Goal: Navigation & Orientation: Find specific page/section

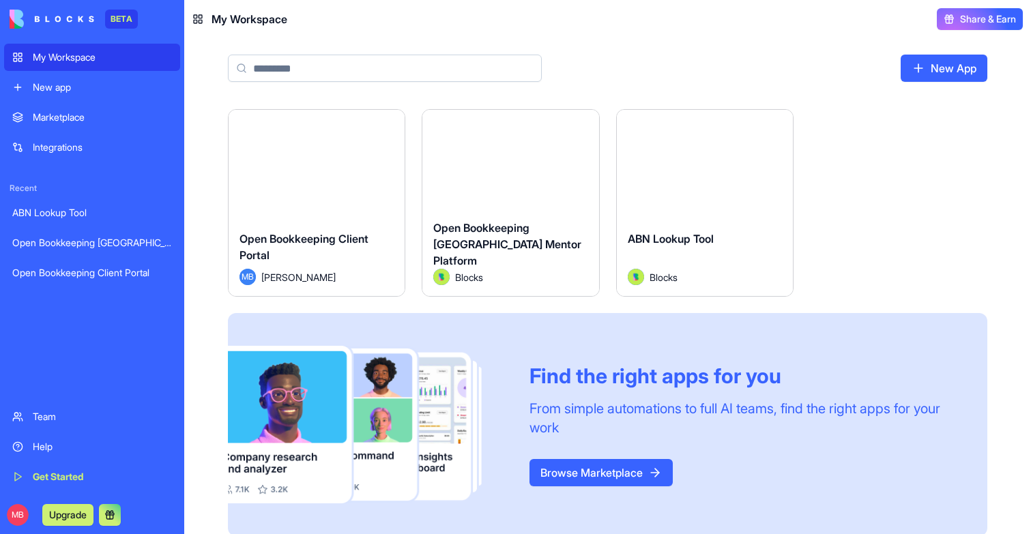
click at [334, 209] on div "Launch" at bounding box center [317, 165] width 176 height 110
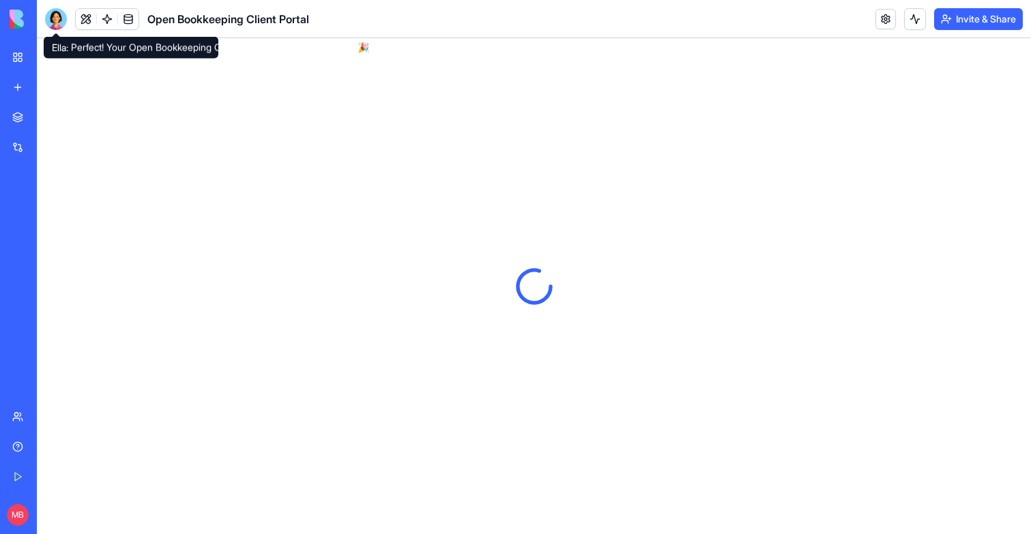
click at [60, 14] on div at bounding box center [56, 19] width 22 height 22
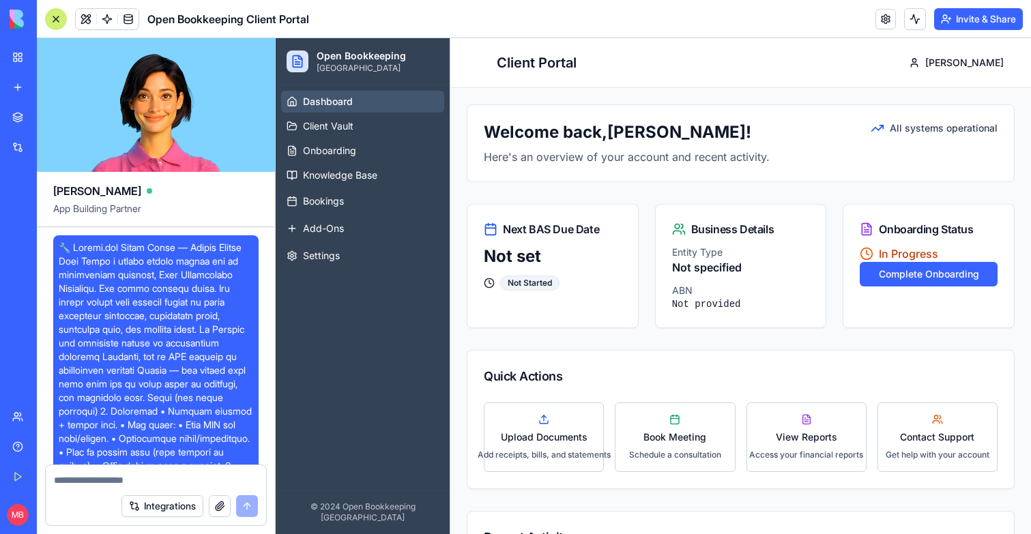
scroll to position [6, 0]
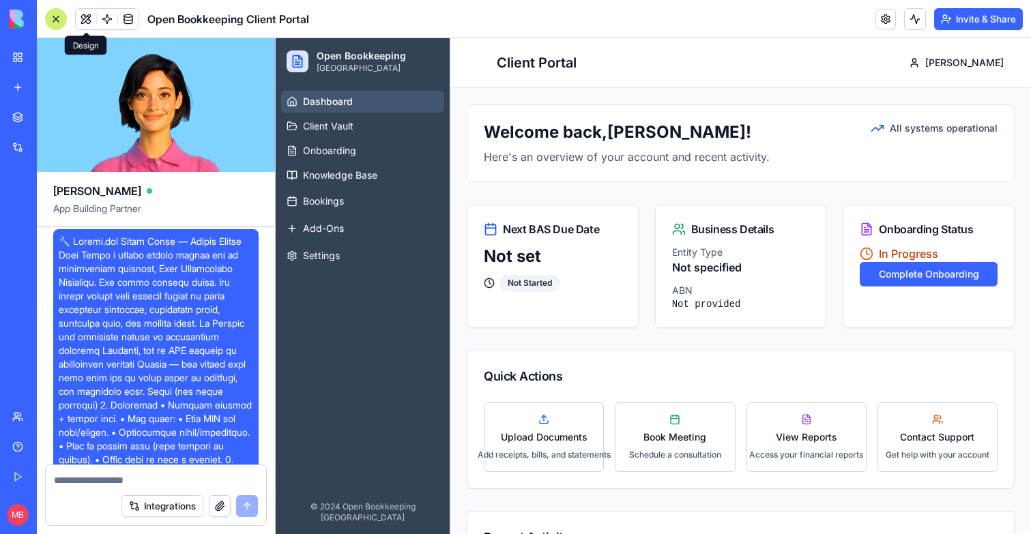
click at [87, 25] on button at bounding box center [86, 19] width 20 height 20
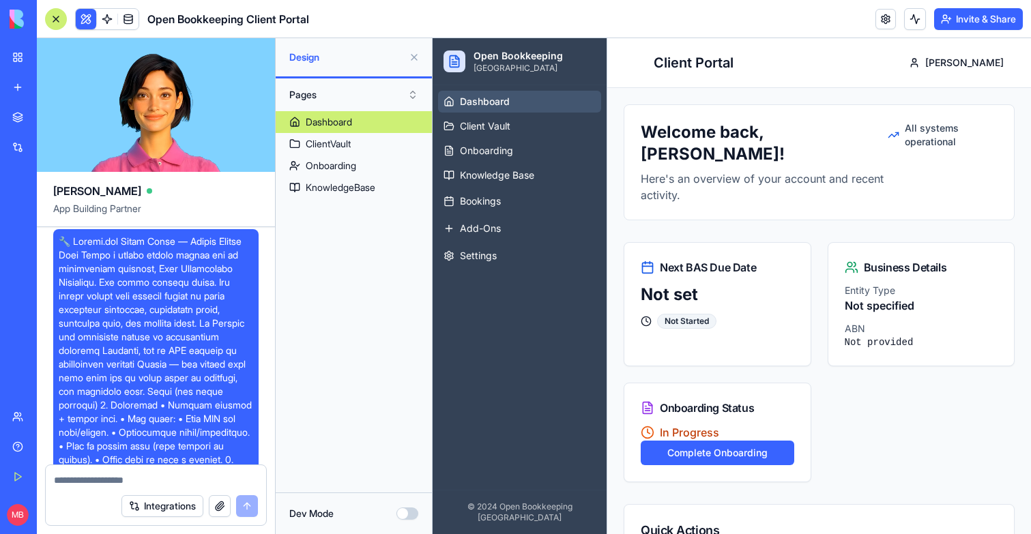
click at [87, 21] on button at bounding box center [86, 19] width 20 height 20
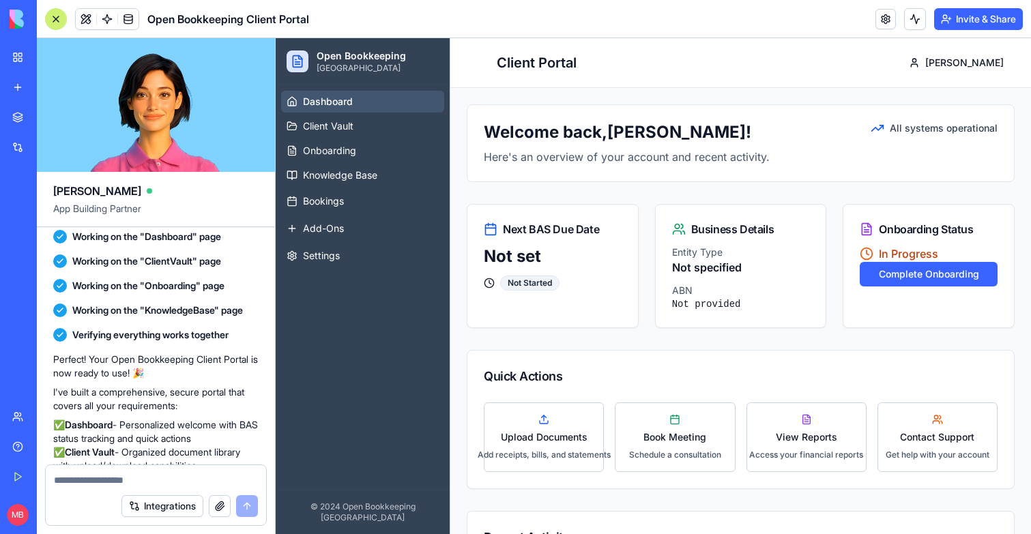
scroll to position [1762, 0]
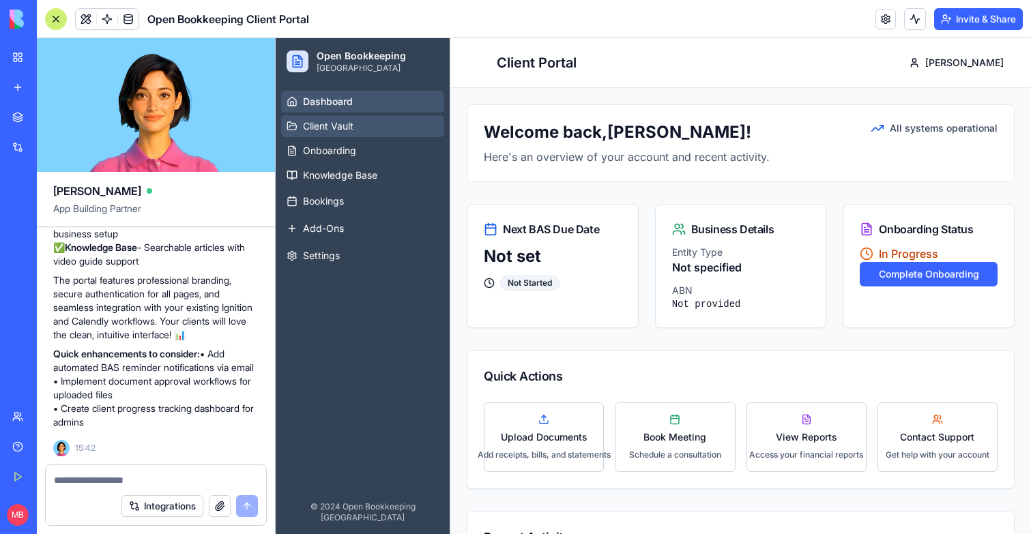
click at [332, 130] on span "Client Vault" at bounding box center [328, 126] width 50 height 14
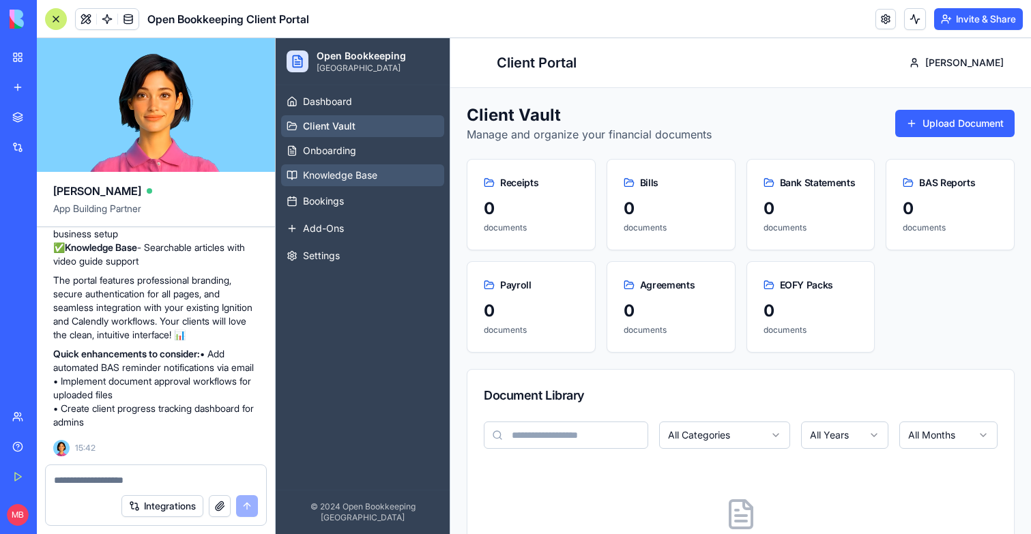
click at [332, 166] on link "Knowledge Base" at bounding box center [362, 175] width 163 height 22
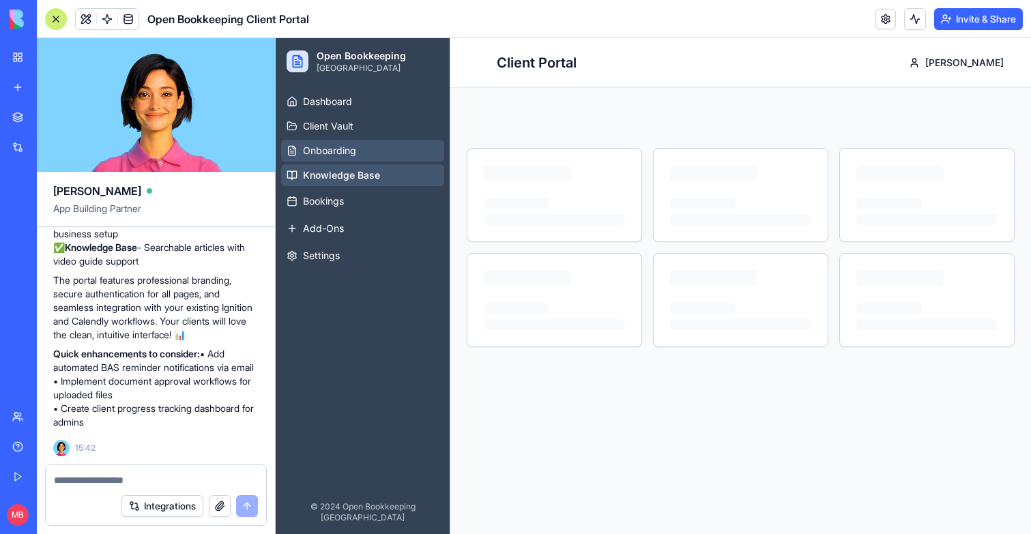
click at [331, 152] on span "Onboarding" at bounding box center [329, 151] width 53 height 14
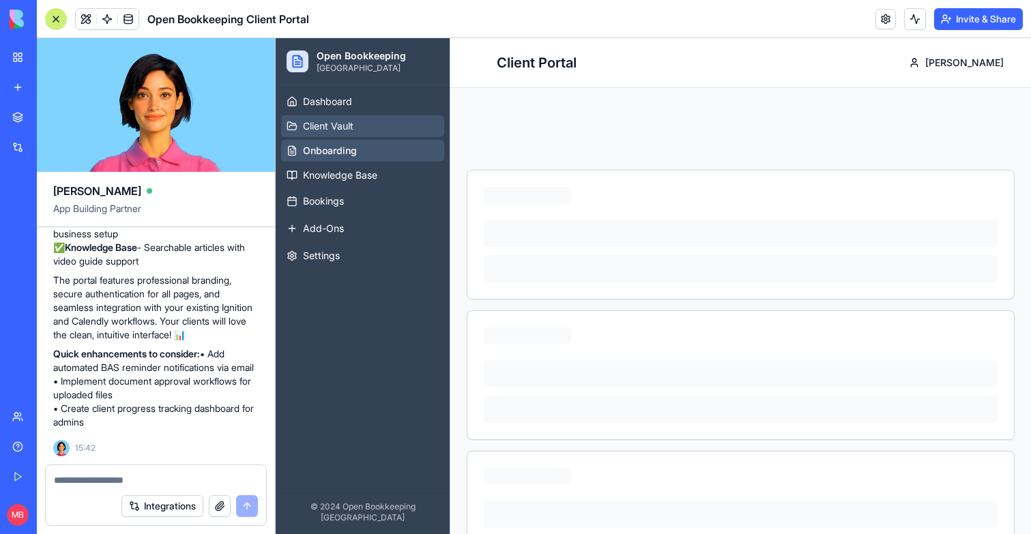
click at [333, 133] on link "Client Vault" at bounding box center [362, 126] width 163 height 22
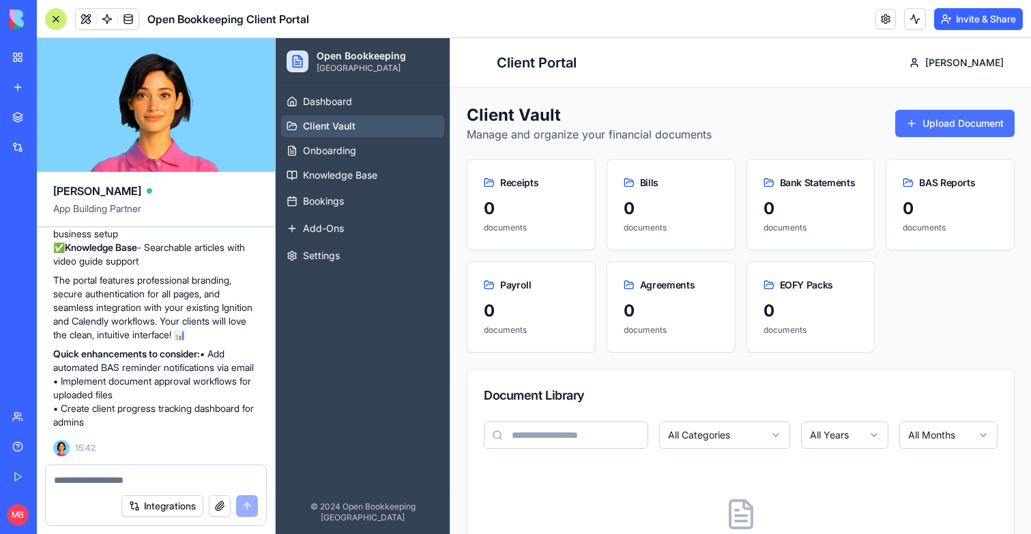
click at [945, 130] on button "Upload Document" at bounding box center [954, 123] width 119 height 27
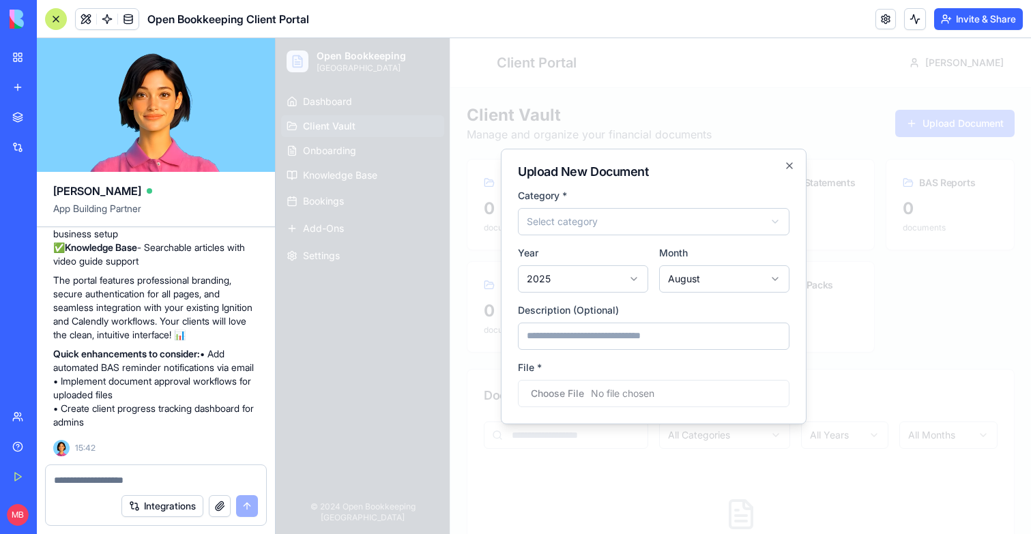
click at [924, 296] on div at bounding box center [653, 286] width 755 height 496
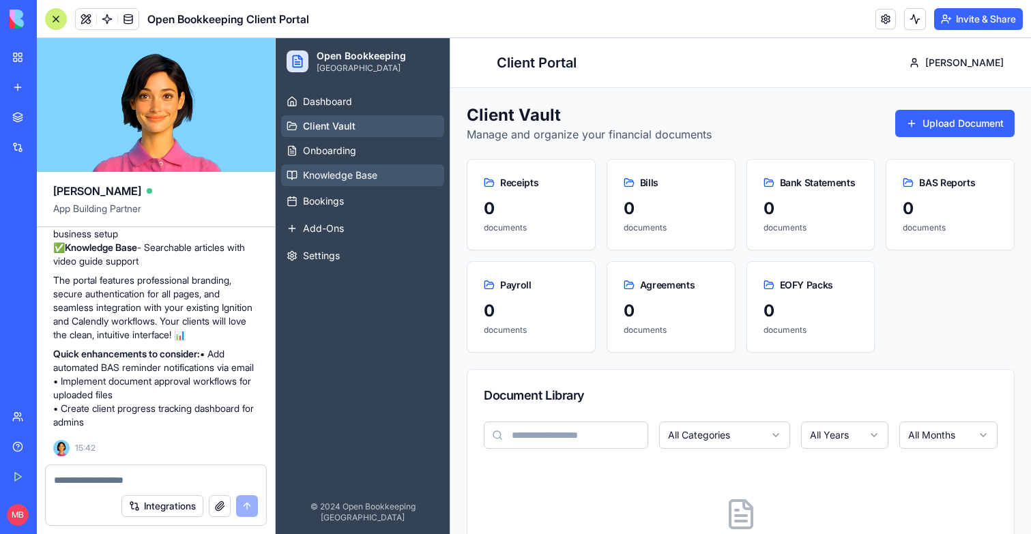
click at [342, 171] on span "Knowledge Base" at bounding box center [340, 175] width 74 height 14
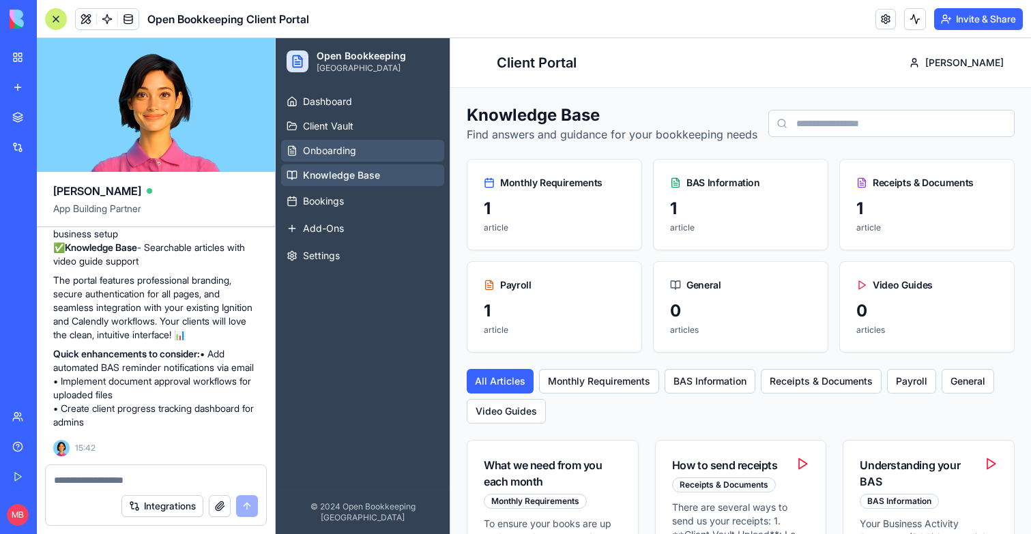
click at [344, 156] on span "Onboarding" at bounding box center [329, 151] width 53 height 14
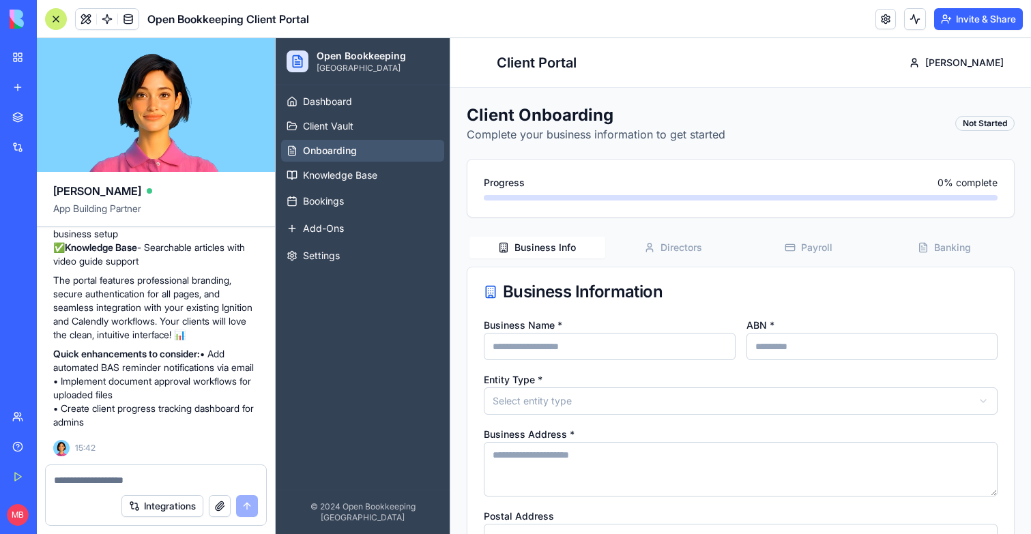
click at [684, 246] on span "Directors" at bounding box center [681, 248] width 42 height 14
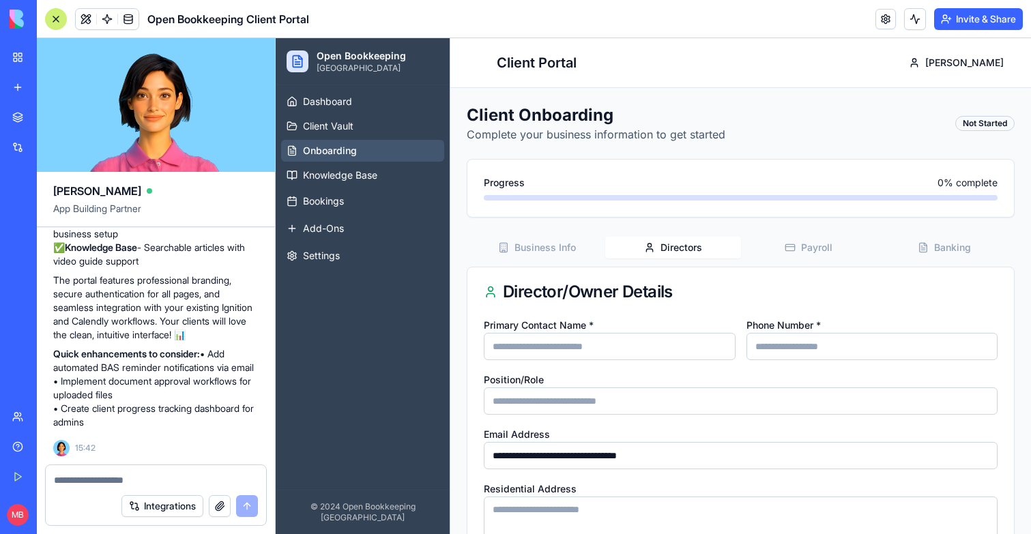
click at [578, 256] on button "Business Info" at bounding box center [537, 248] width 136 height 22
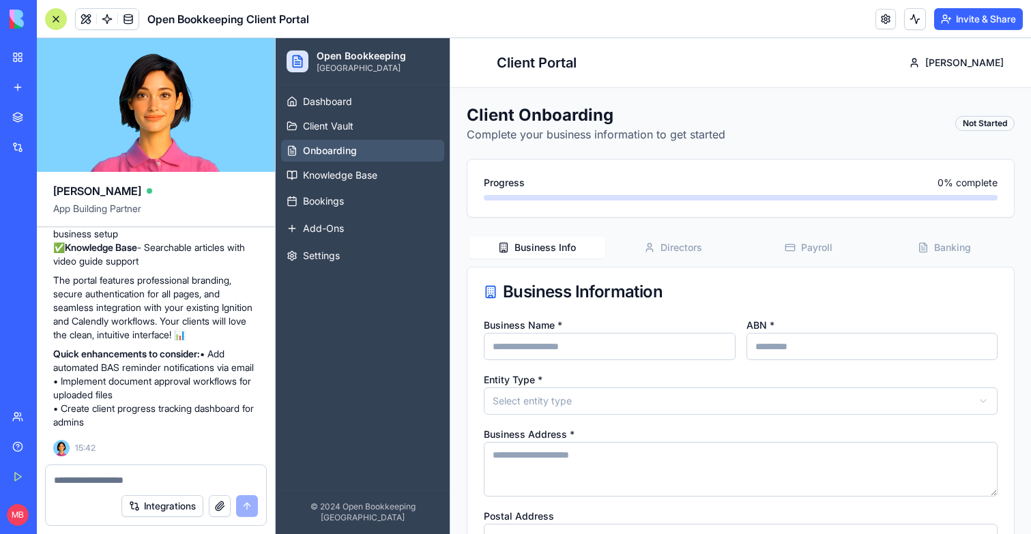
click at [658, 251] on button "Directors" at bounding box center [673, 248] width 136 height 22
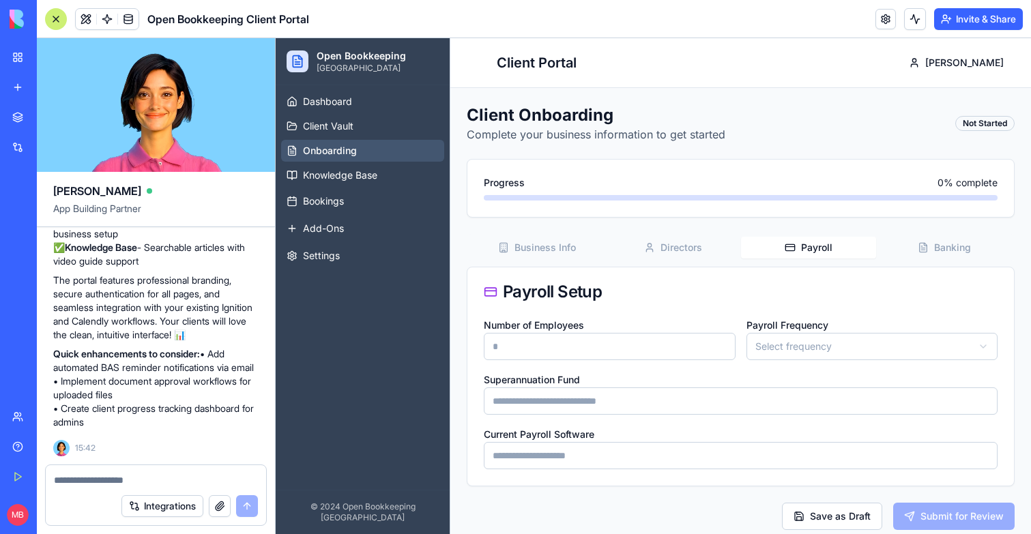
click at [816, 244] on span "Payroll" at bounding box center [816, 248] width 31 height 14
click at [963, 258] on button "Banking" at bounding box center [944, 248] width 136 height 22
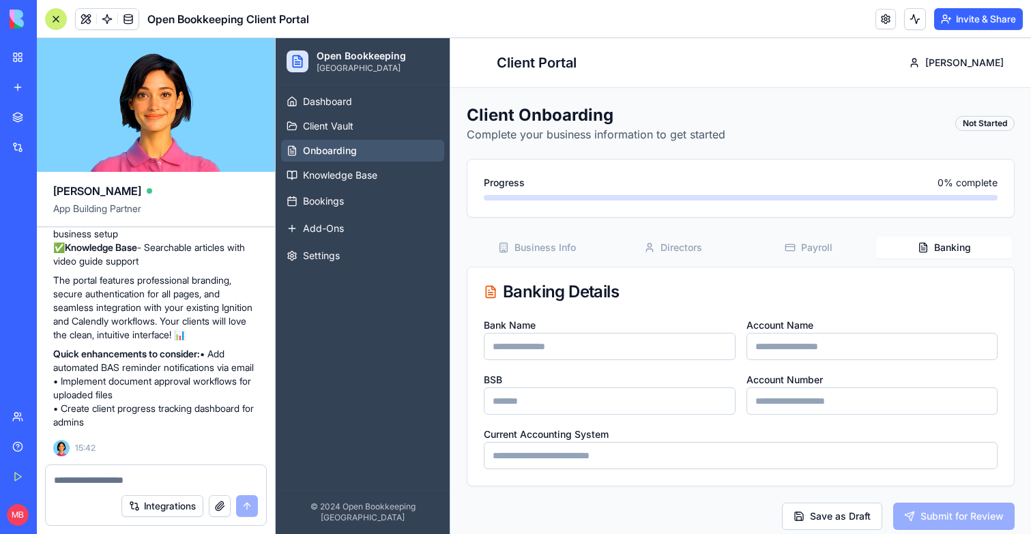
scroll to position [12, 0]
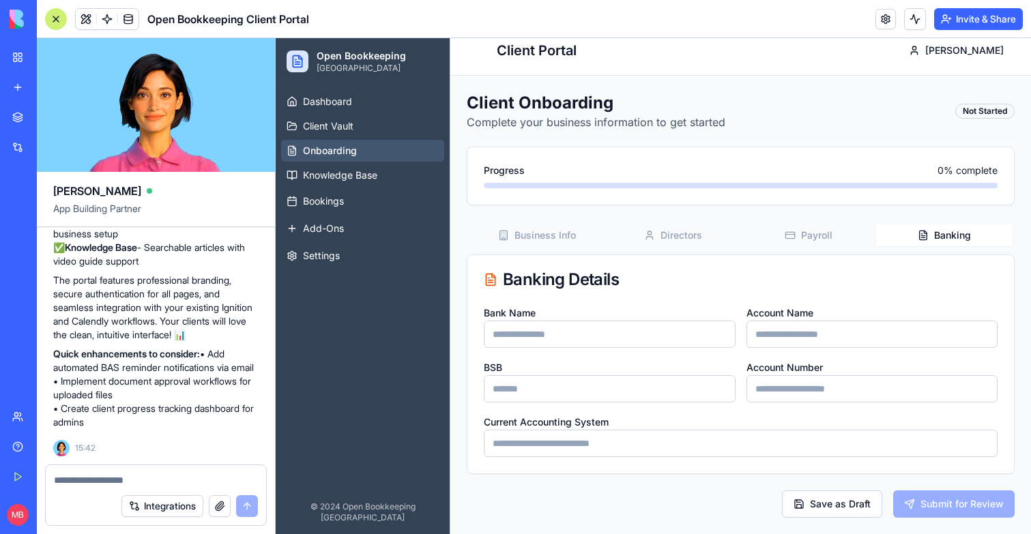
click at [325, 188] on ul "Dashboard Client Vault Onboarding Knowledge Base Bookings Add-Ons Settings" at bounding box center [362, 179] width 163 height 177
click at [335, 198] on span "Bookings" at bounding box center [323, 201] width 41 height 14
click at [338, 204] on span "Bookings" at bounding box center [323, 201] width 41 height 14
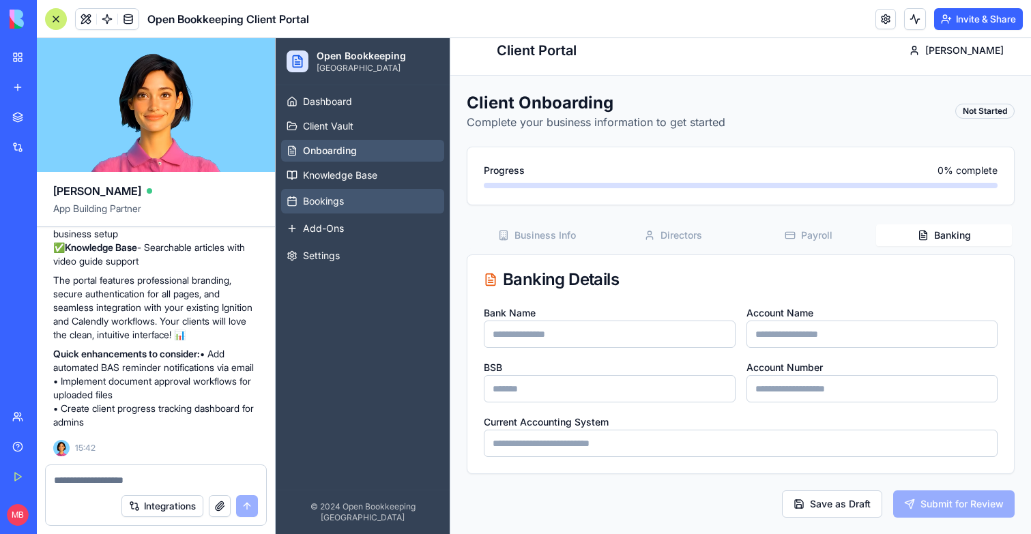
click at [338, 204] on span "Bookings" at bounding box center [323, 201] width 41 height 14
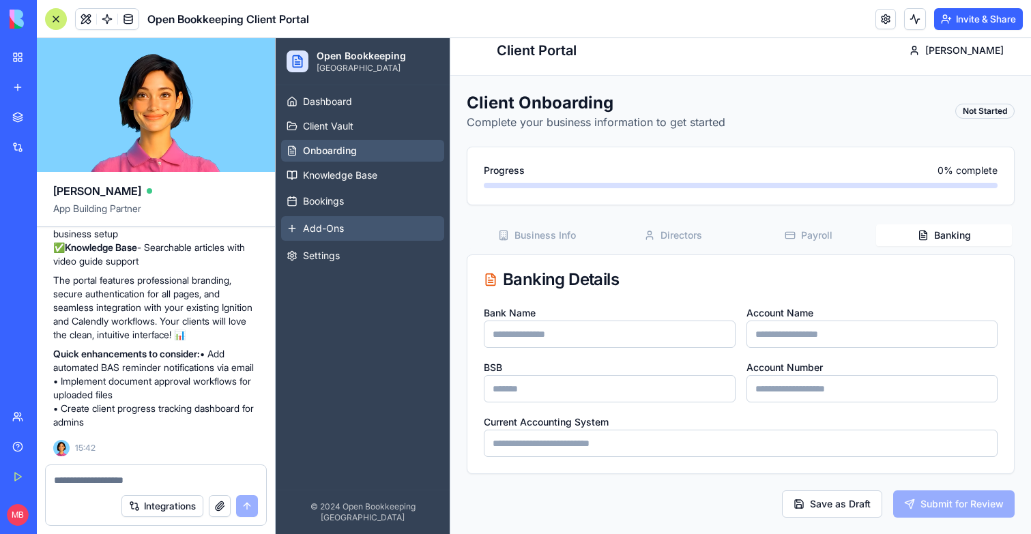
click at [338, 222] on span "Add-Ons" at bounding box center [323, 229] width 41 height 14
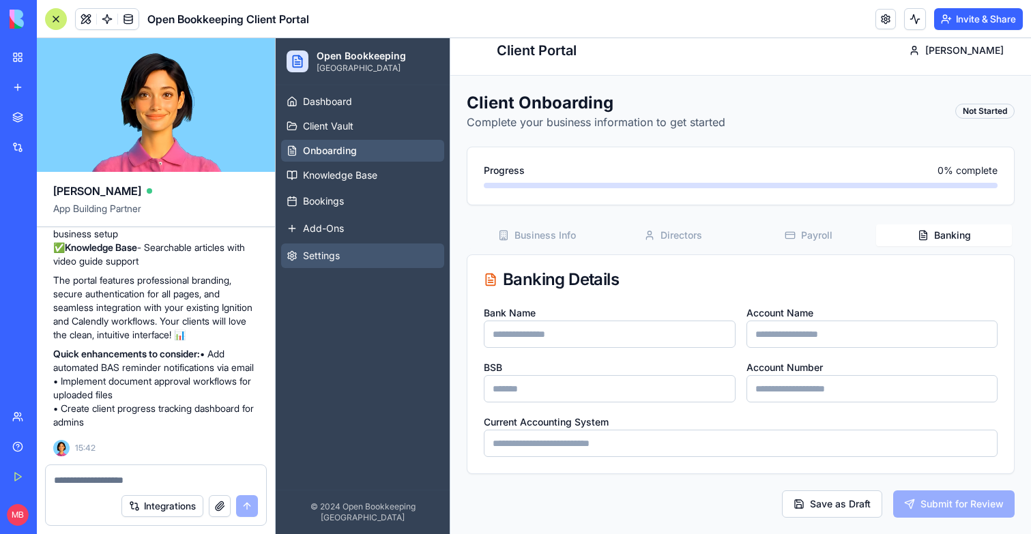
click at [338, 261] on span "Settings" at bounding box center [321, 256] width 37 height 14
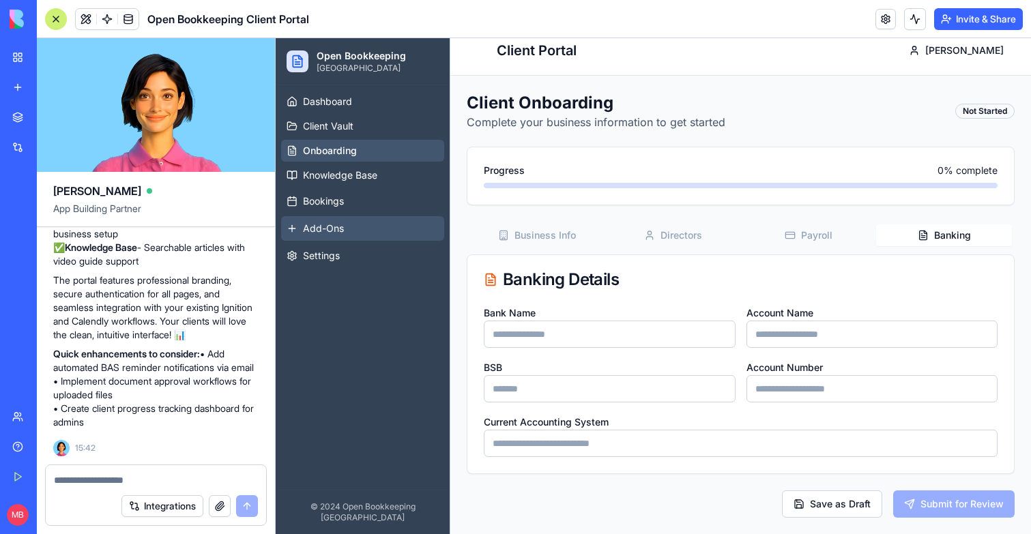
click at [338, 232] on span "Add-Ons" at bounding box center [323, 229] width 41 height 14
click at [338, 216] on ul "Dashboard Client Vault Onboarding Knowledge Base Bookings Add-Ons Settings" at bounding box center [362, 179] width 163 height 177
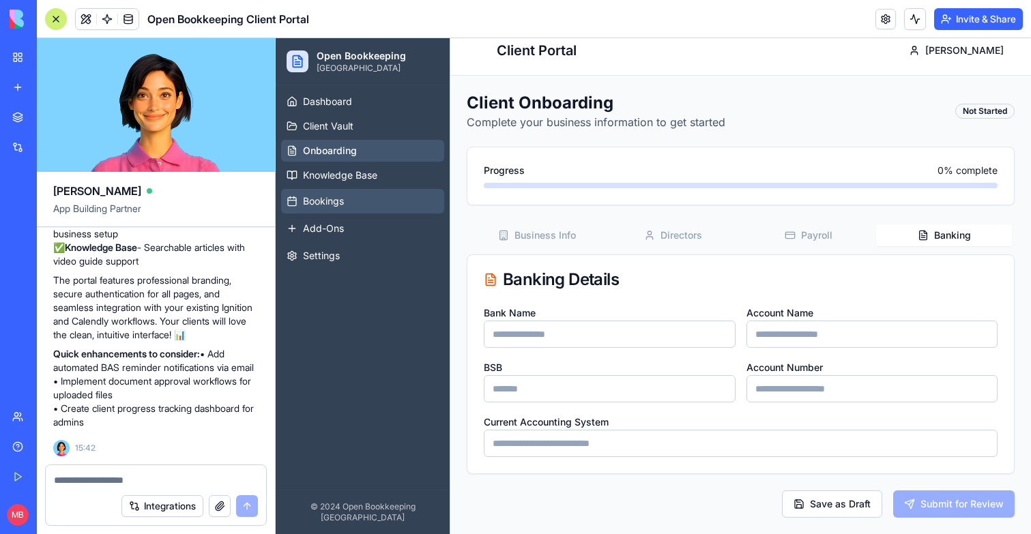
click at [344, 205] on button "Bookings" at bounding box center [362, 201] width 163 height 25
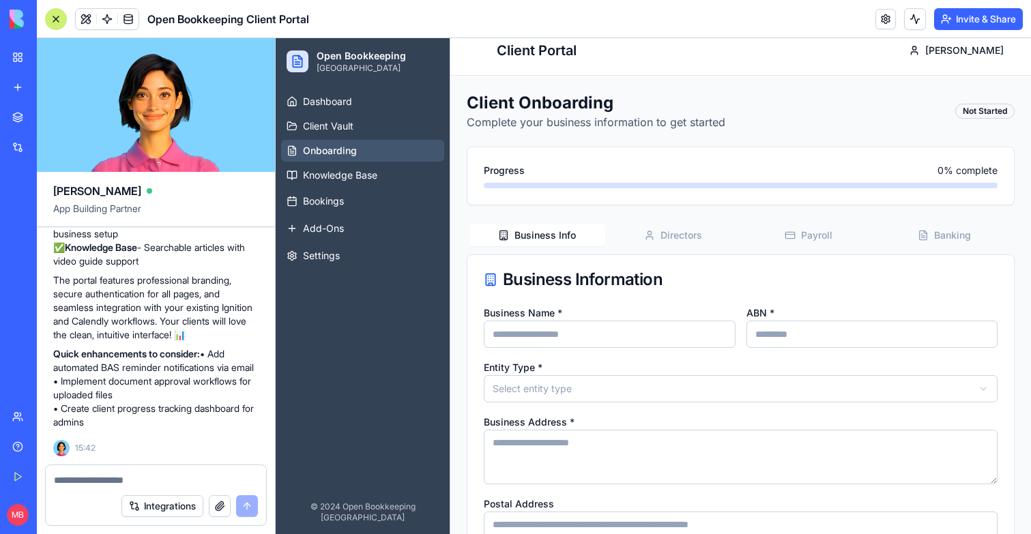
click at [538, 242] on button "Business Info" at bounding box center [537, 235] width 136 height 22
click at [677, 227] on button "Directors" at bounding box center [673, 235] width 136 height 22
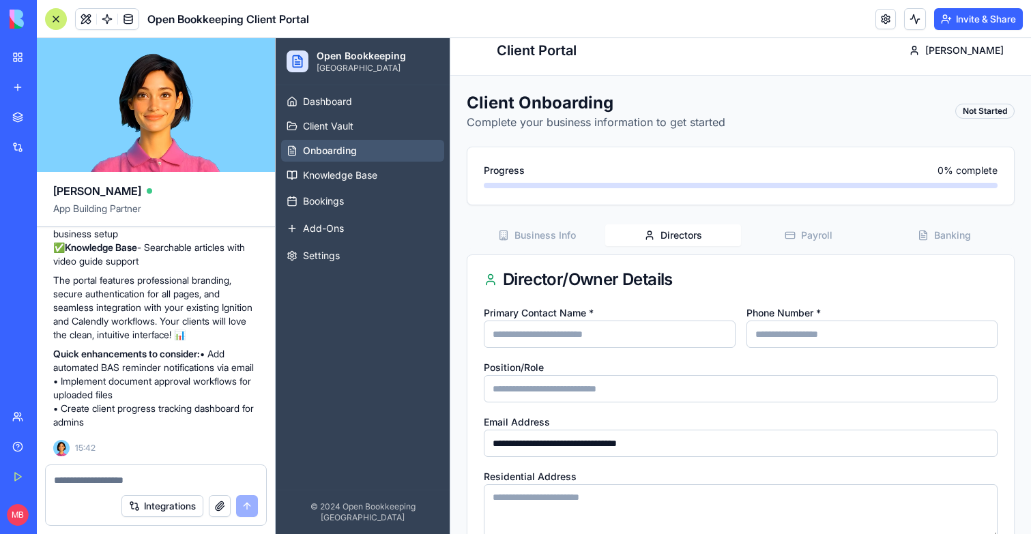
click at [833, 233] on button "Payroll" at bounding box center [809, 235] width 136 height 22
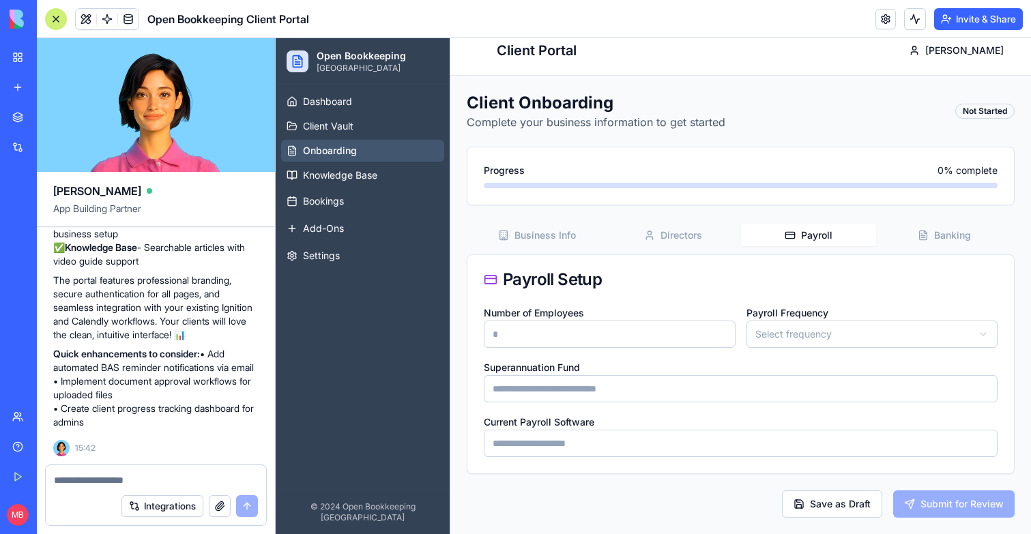
click at [948, 234] on span "Banking" at bounding box center [952, 236] width 37 height 14
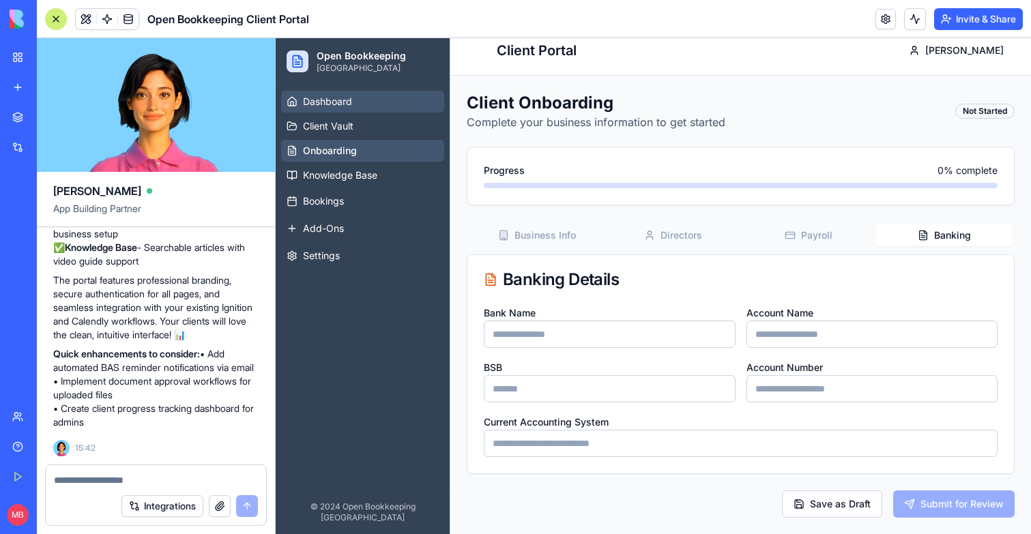
click at [315, 91] on link "Dashboard" at bounding box center [362, 102] width 163 height 22
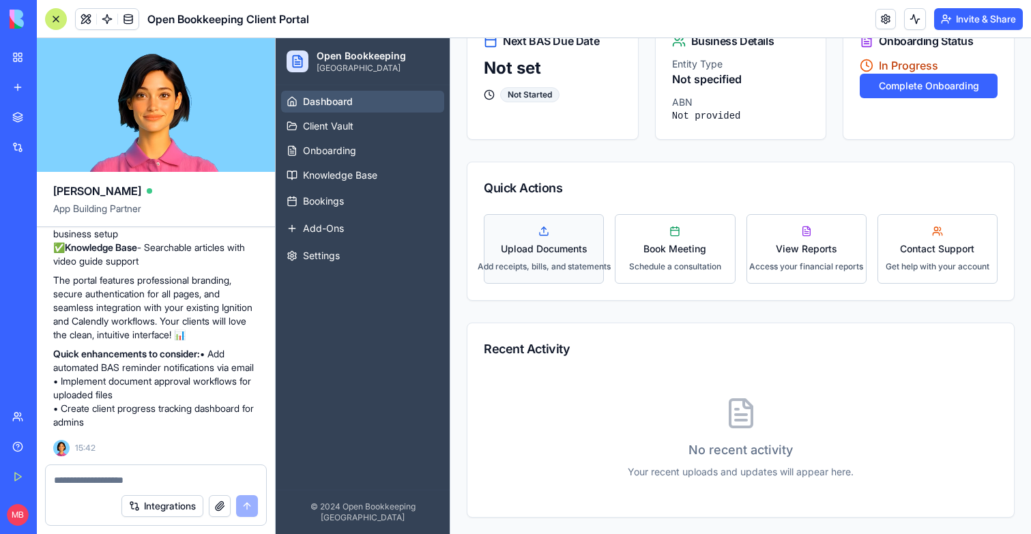
click at [555, 264] on span "Add receipts, bills, and statements" at bounding box center [544, 266] width 133 height 11
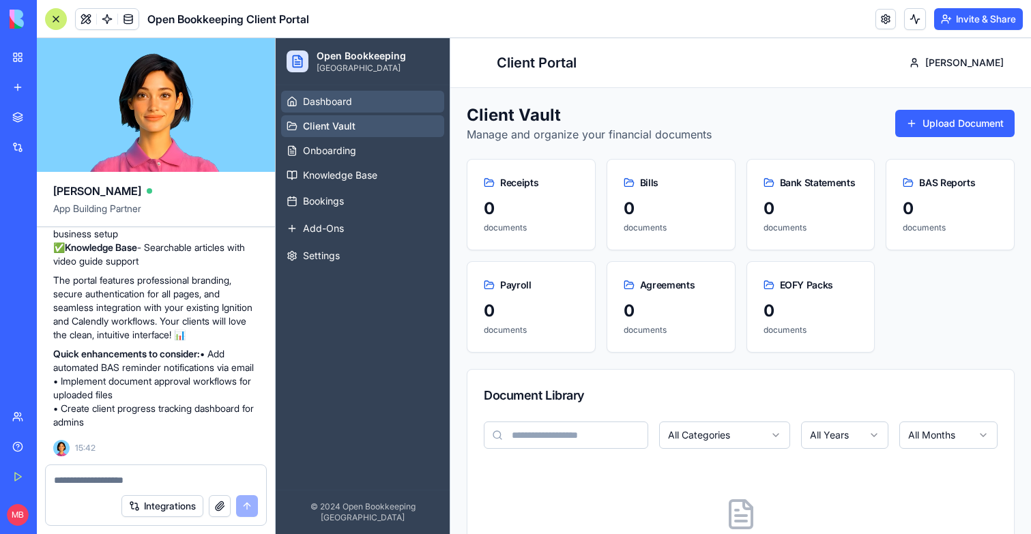
click at [359, 104] on link "Dashboard" at bounding box center [362, 102] width 163 height 22
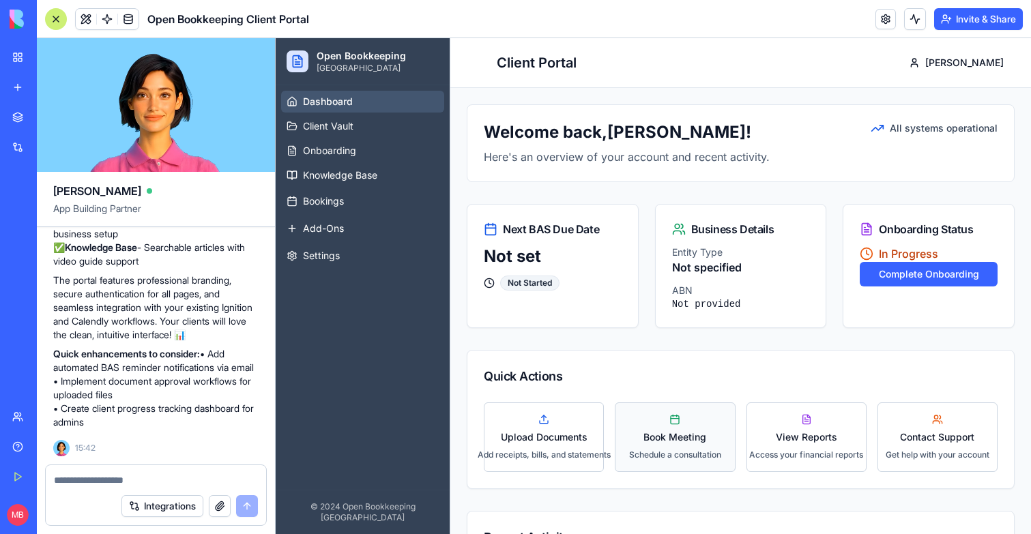
click at [674, 459] on span "Schedule a consultation" at bounding box center [675, 455] width 92 height 11
click at [799, 443] on span "View Reports" at bounding box center [806, 437] width 61 height 14
click at [939, 442] on span "Contact Support" at bounding box center [937, 437] width 74 height 14
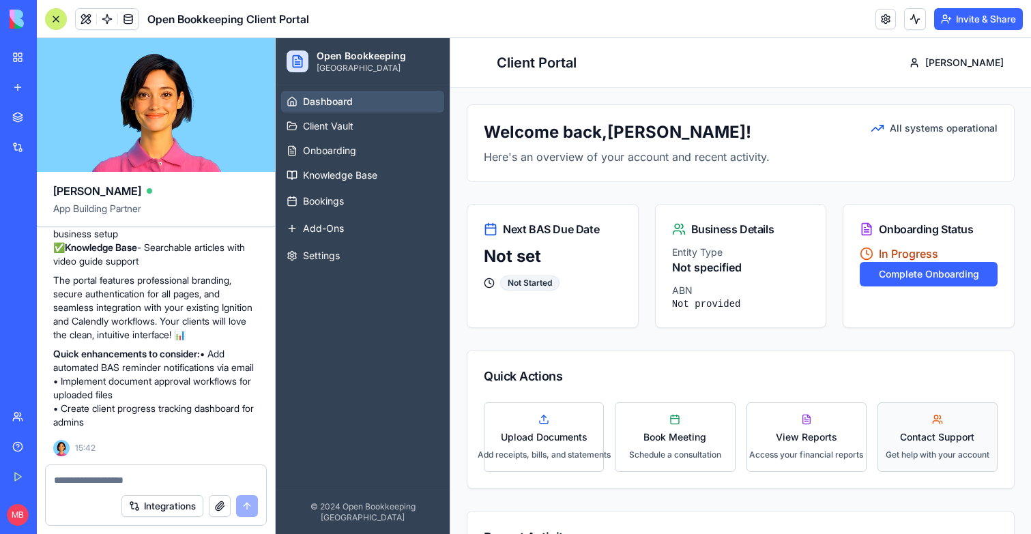
click at [939, 442] on span "Contact Support" at bounding box center [937, 437] width 74 height 14
click at [939, 275] on button "Complete Onboarding" at bounding box center [929, 274] width 138 height 25
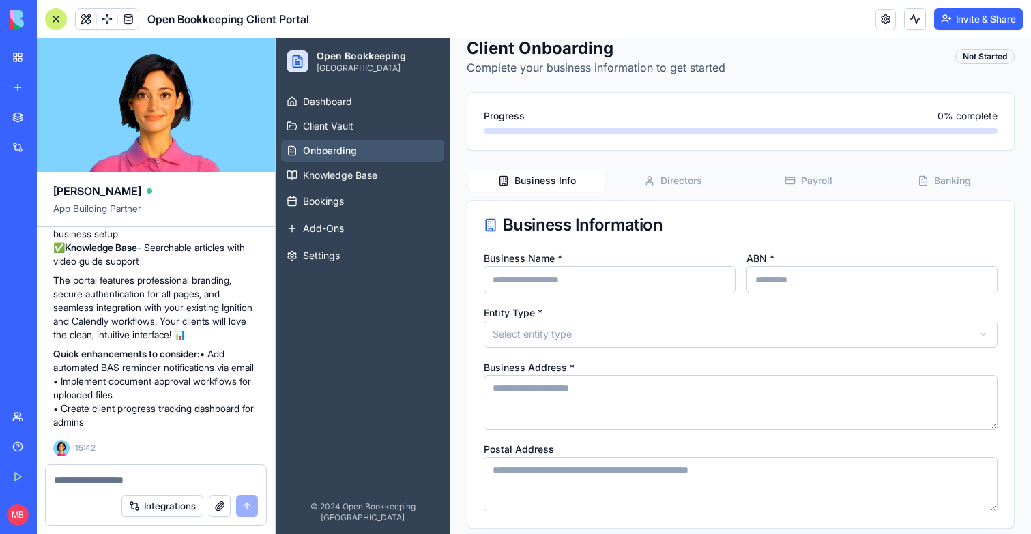
scroll to position [121, 0]
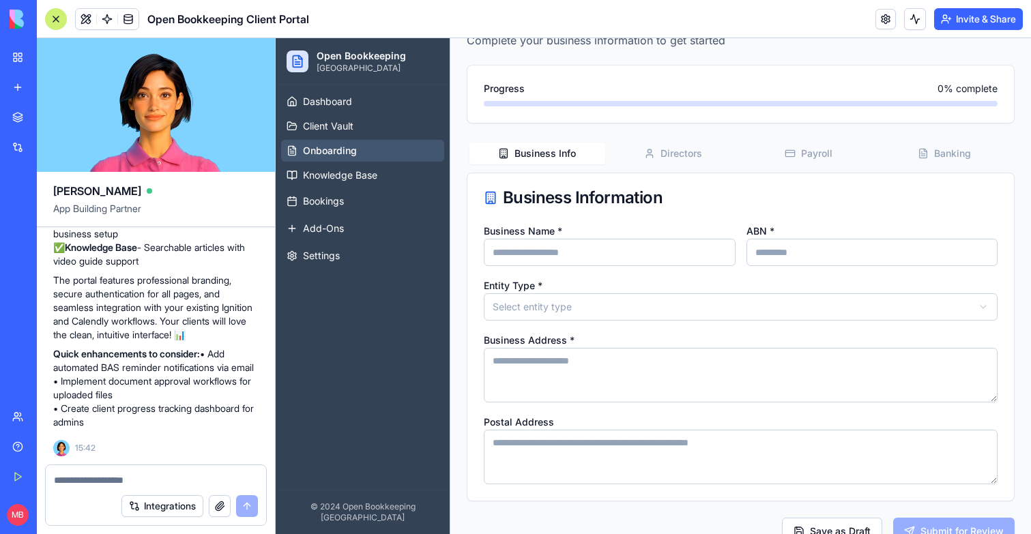
click at [689, 134] on div "Client Onboarding Complete your business information to get started Not Started…" at bounding box center [741, 277] width 548 height 535
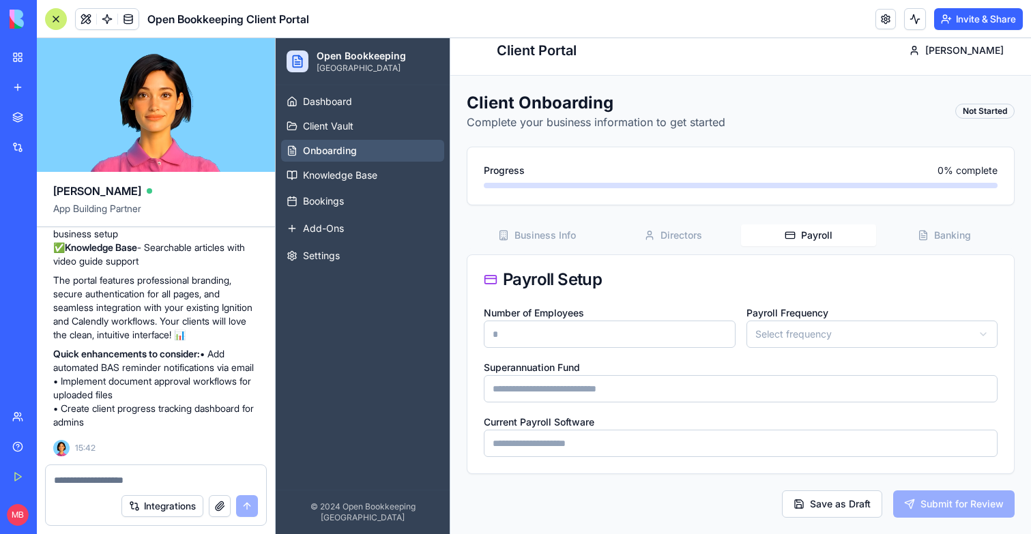
scroll to position [12, 0]
click at [799, 154] on div "Client Onboarding Complete your business information to get started Not Started…" at bounding box center [741, 305] width 548 height 426
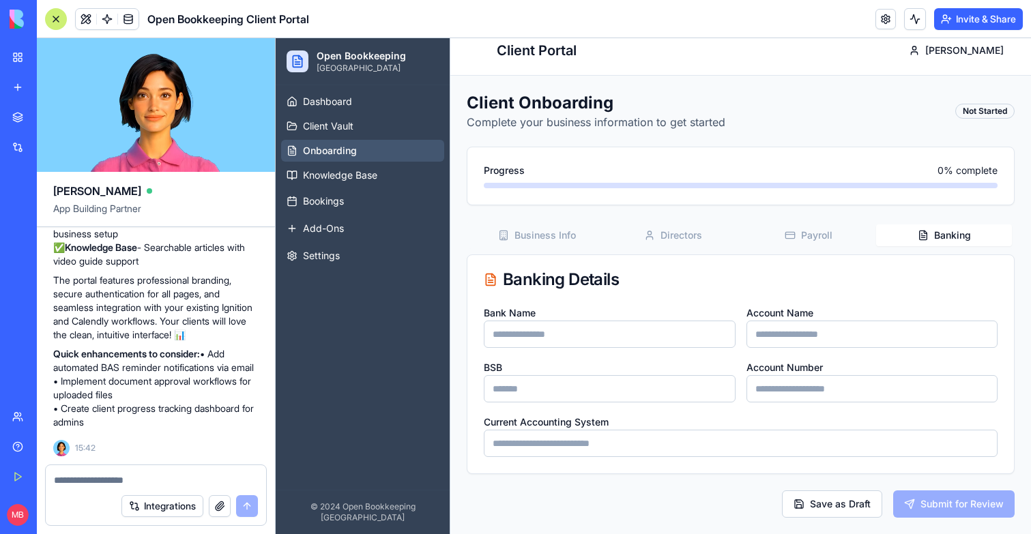
click at [972, 237] on button "Banking" at bounding box center [944, 235] width 136 height 22
click at [336, 166] on link "Knowledge Base" at bounding box center [362, 175] width 163 height 22
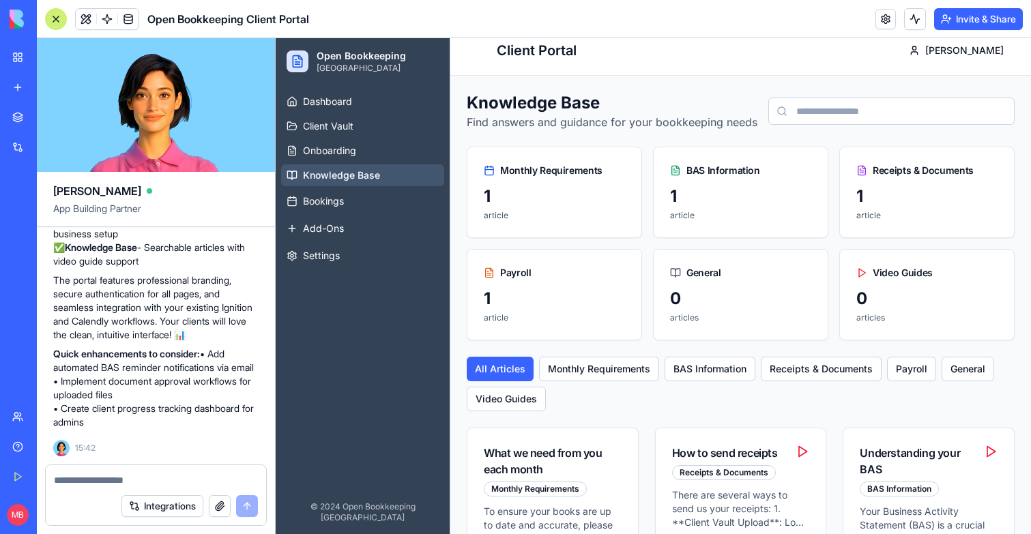
click at [336, 196] on span "Bookings" at bounding box center [323, 201] width 41 height 14
click at [336, 231] on span "Add-Ons" at bounding box center [323, 229] width 41 height 14
click at [336, 254] on span "Settings" at bounding box center [321, 256] width 37 height 14
click at [339, 231] on span "Add-Ons" at bounding box center [323, 229] width 41 height 14
click at [339, 204] on span "Bookings" at bounding box center [323, 201] width 41 height 14
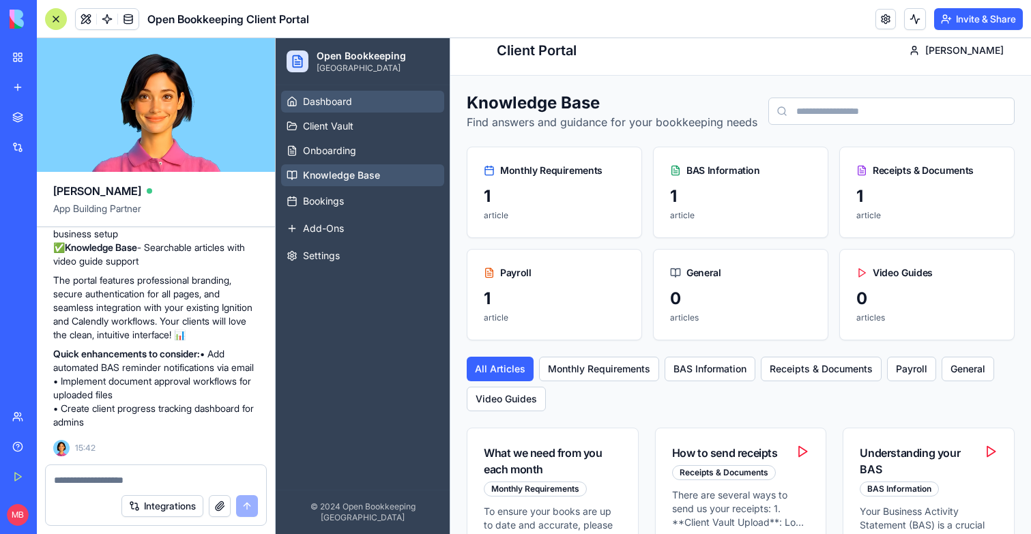
click at [359, 104] on link "Dashboard" at bounding box center [362, 102] width 163 height 22
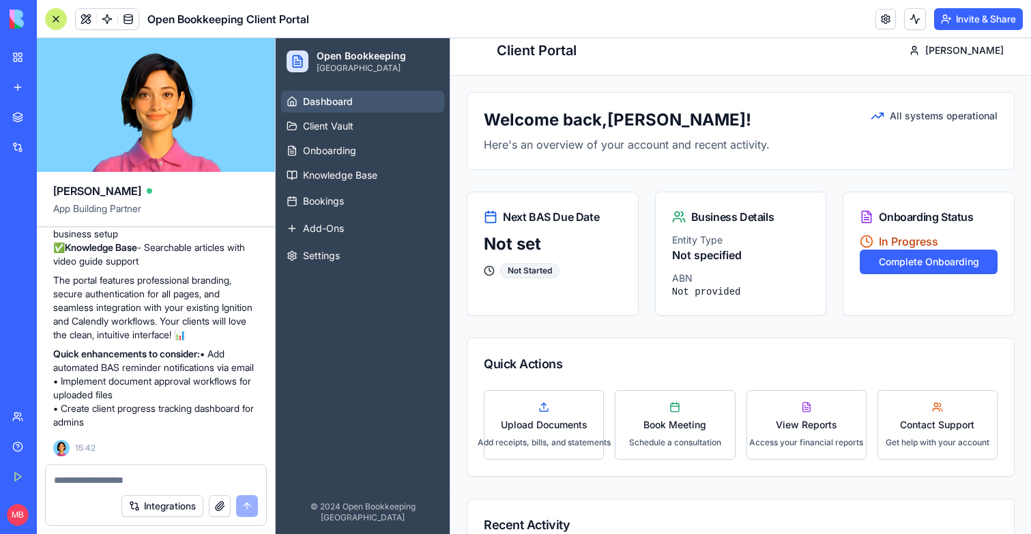
click at [38, 57] on div "My Workspace" at bounding box center [42, 57] width 18 height 14
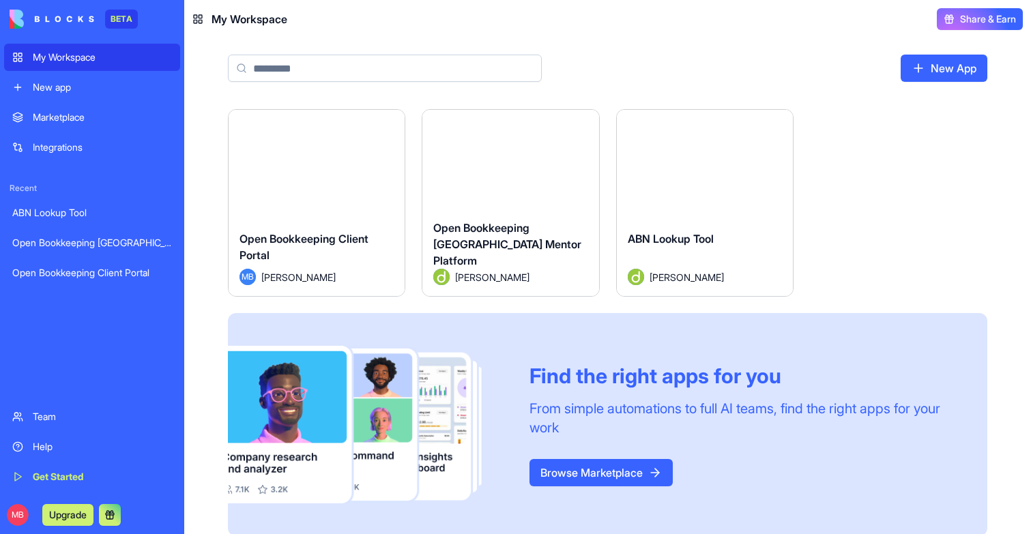
click at [516, 165] on button "Launch" at bounding box center [510, 164] width 102 height 27
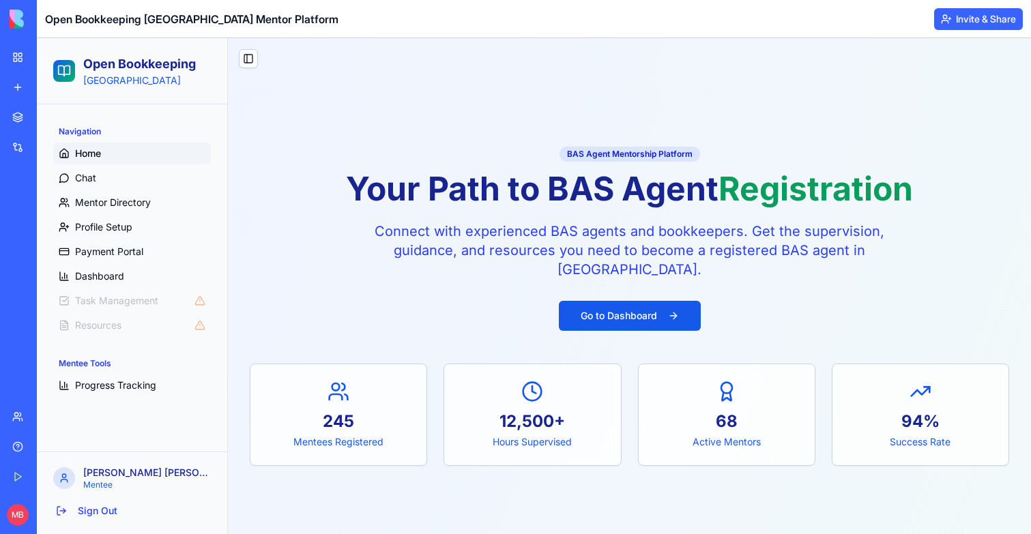
click at [18, 53] on link "My Workspace" at bounding box center [31, 57] width 55 height 27
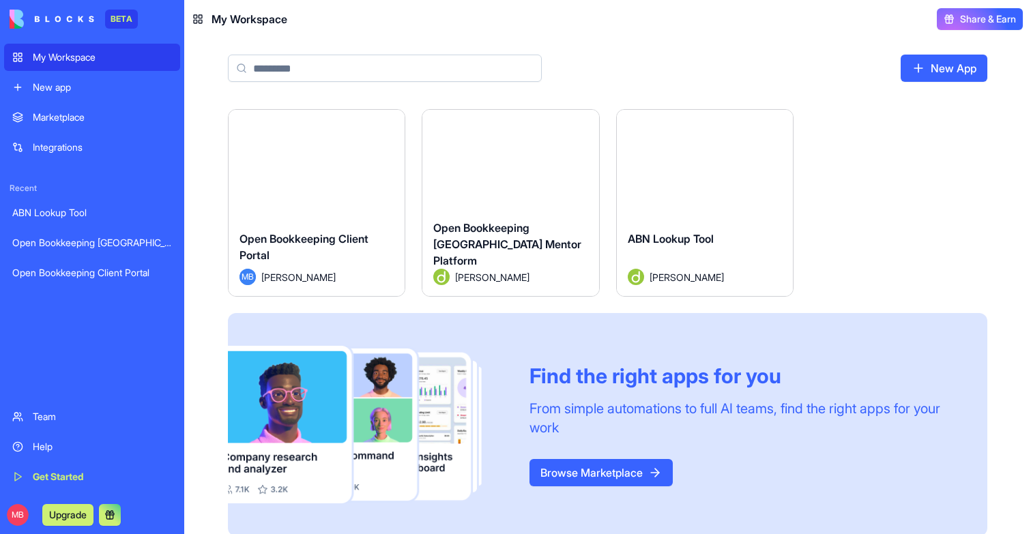
click at [690, 222] on div "ABN Lookup Tool [PERSON_NAME]" at bounding box center [705, 258] width 176 height 76
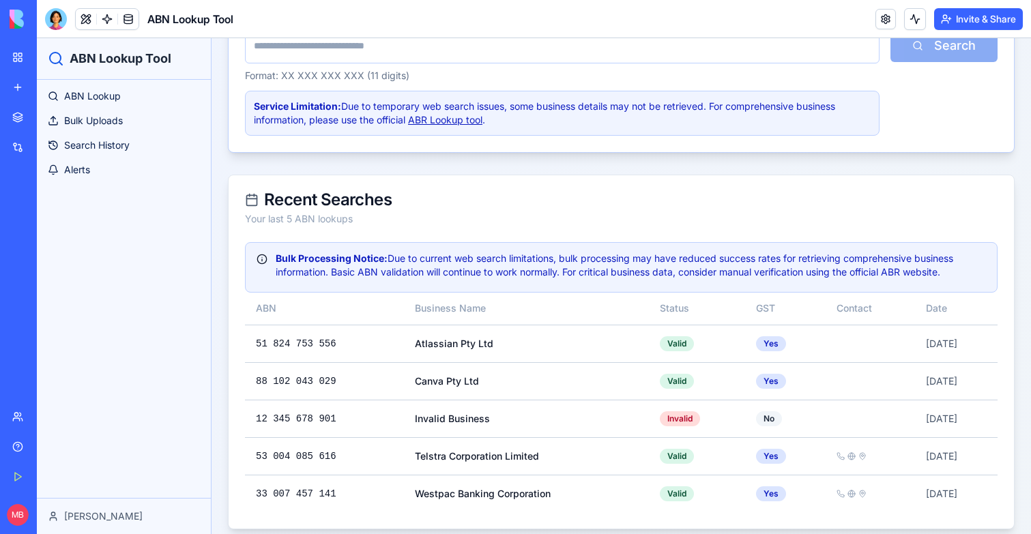
scroll to position [568, 0]
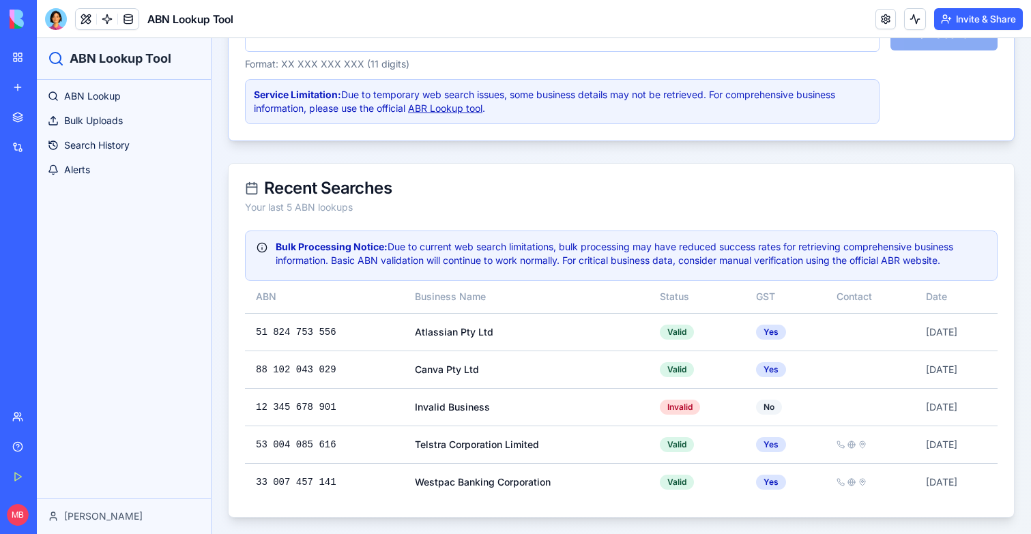
click at [969, 10] on button "Invite & Share" at bounding box center [978, 19] width 89 height 22
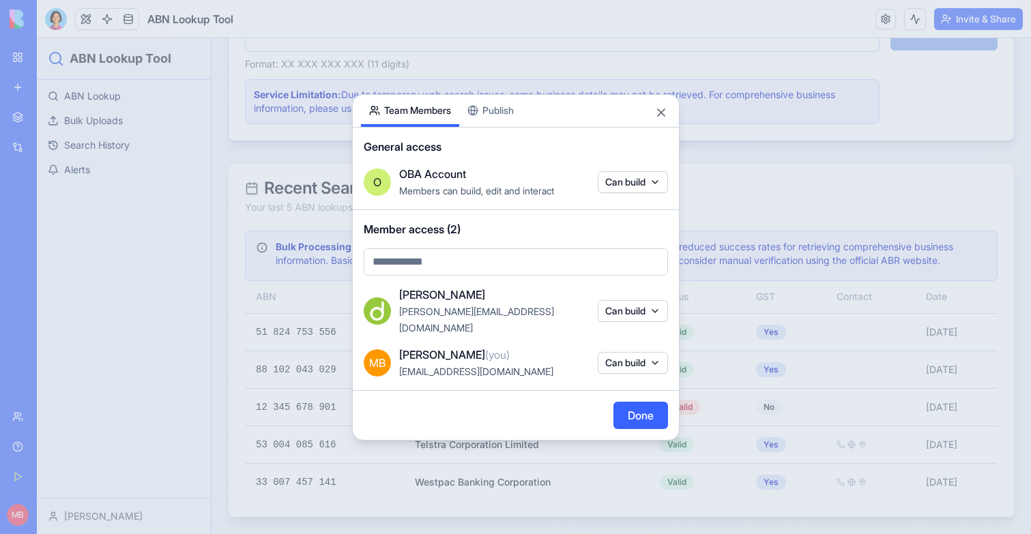
click at [707, 334] on div at bounding box center [515, 267] width 1031 height 534
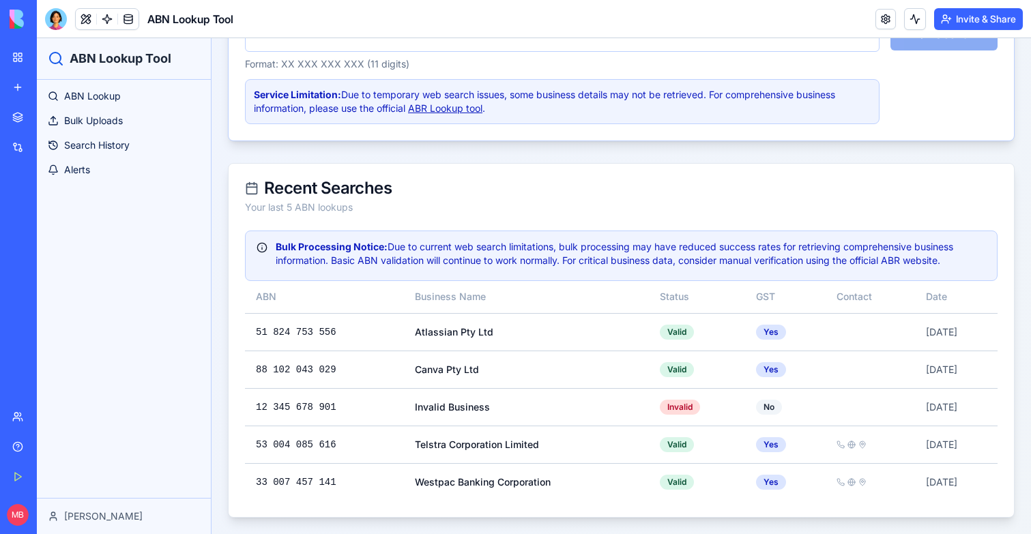
click at [34, 417] on div "BETA My Workspace New app Marketplace Integrations Recent ABN Lookup Tool Open …" at bounding box center [18, 267] width 37 height 534
click at [30, 417] on link "Team" at bounding box center [31, 416] width 55 height 27
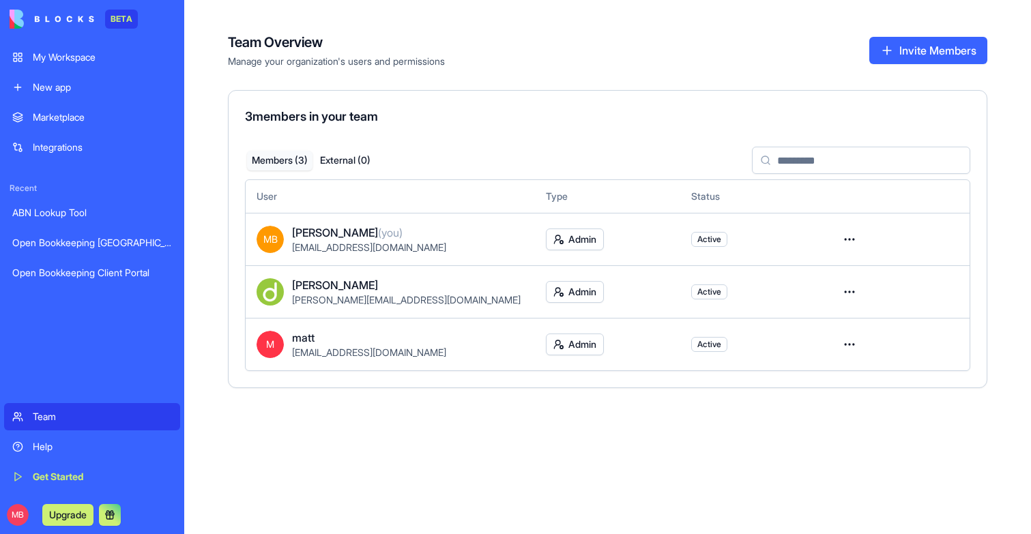
click at [72, 214] on div "ABN Lookup Tool" at bounding box center [92, 213] width 160 height 14
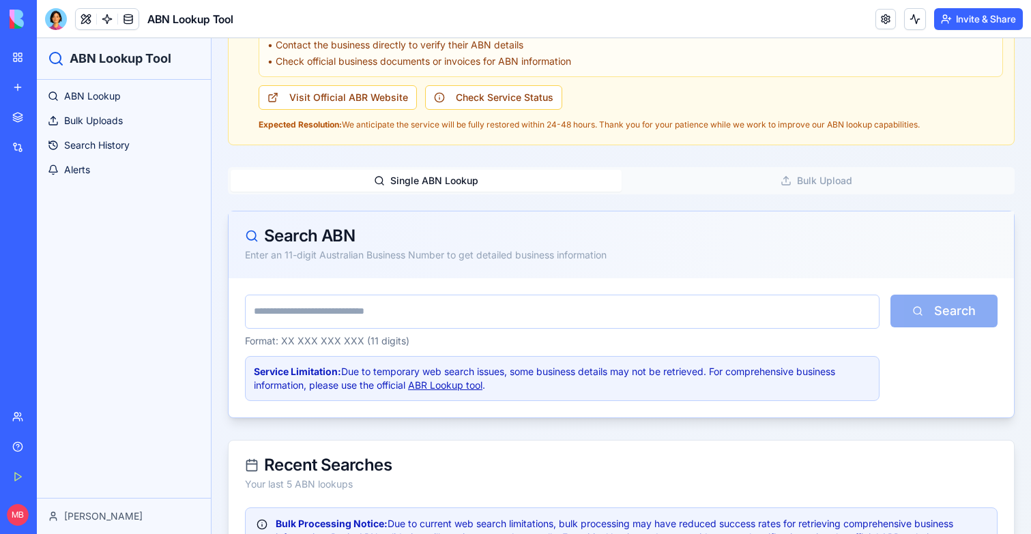
scroll to position [568, 0]
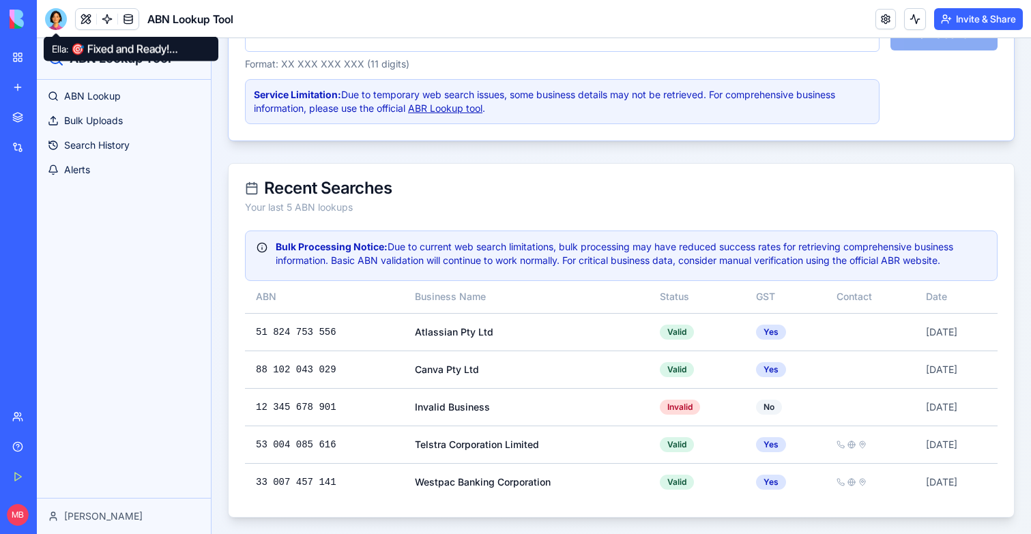
click at [53, 18] on div at bounding box center [56, 19] width 22 height 22
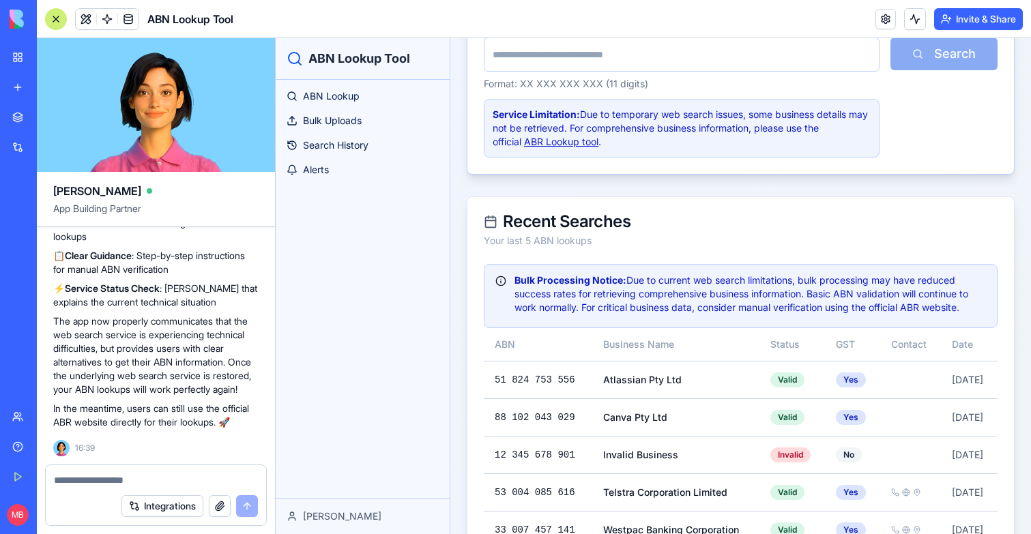
scroll to position [3454, 0]
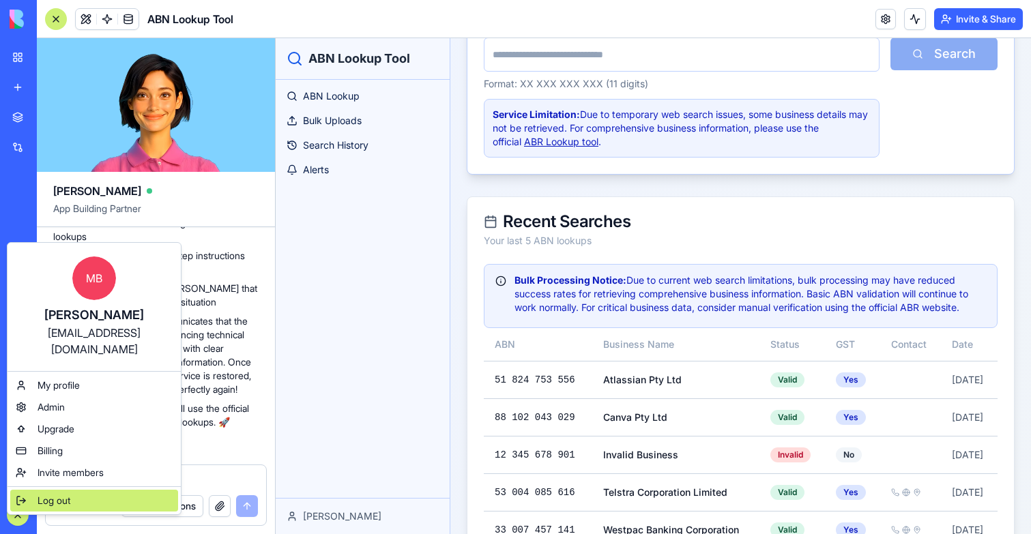
click at [78, 490] on div "Log out" at bounding box center [94, 501] width 168 height 22
